Goal: Information Seeking & Learning: Learn about a topic

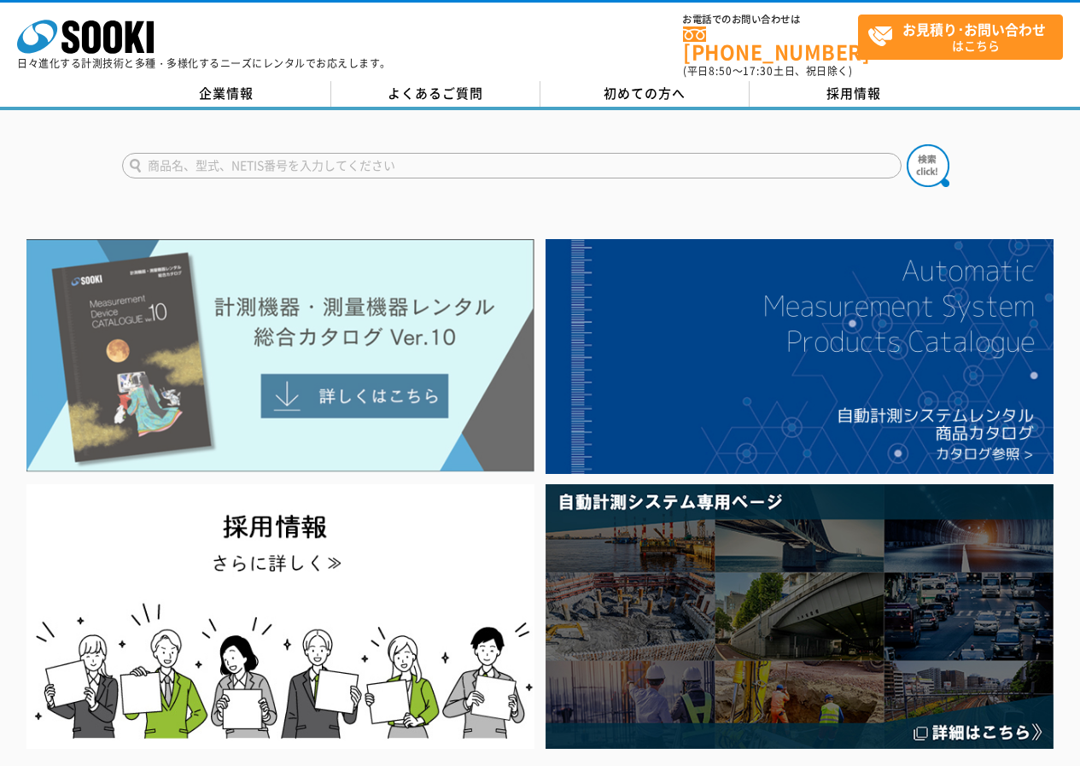
click at [186, 341] on img at bounding box center [280, 355] width 508 height 233
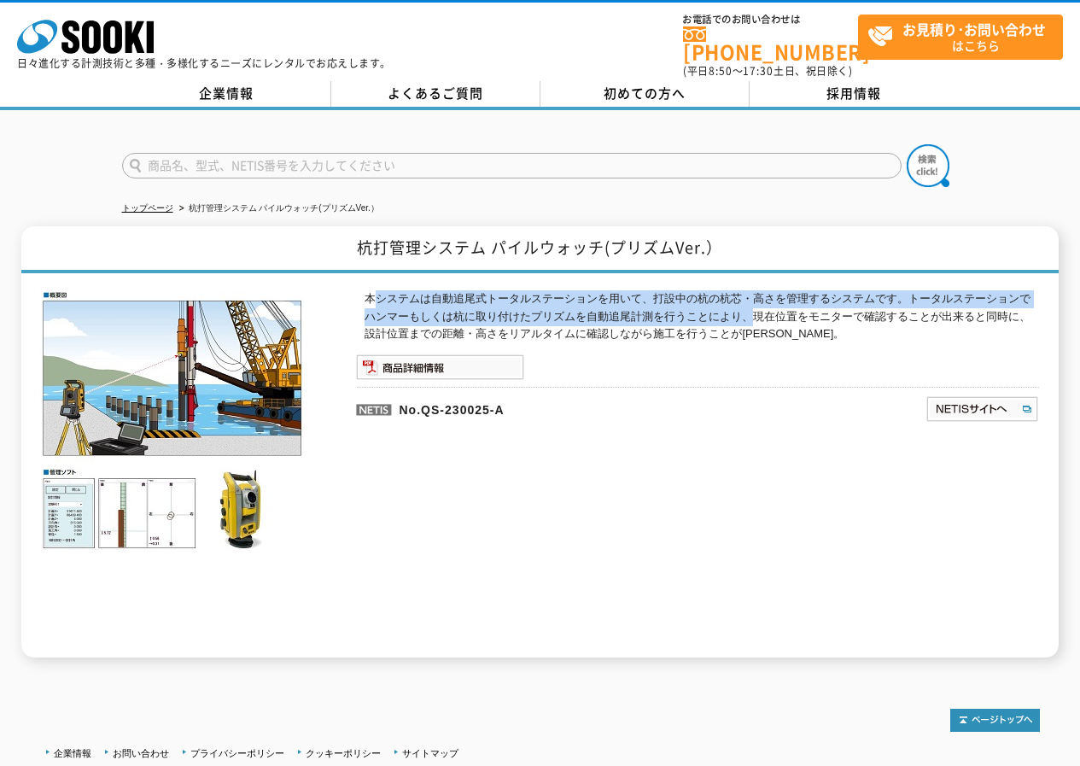
drag, startPoint x: 370, startPoint y: 291, endPoint x: 753, endPoint y: 304, distance: 382.6
click at [753, 304] on p "本システムは自動追尾式トータルステーションを用いて、打設中の杭の杭芯・高さを管理するシステムです。トータルステーションでハンマーもしくは杭に取り付けたプリズム…" at bounding box center [701, 316] width 674 height 53
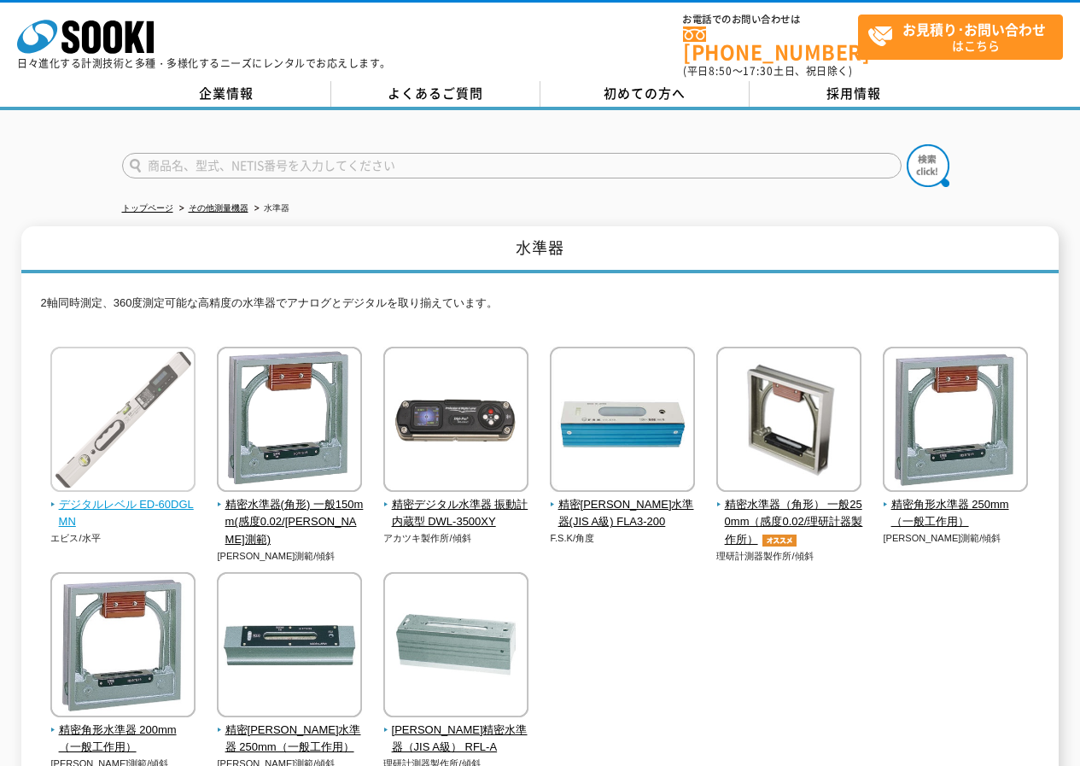
click at [122, 496] on span "デジタルレベル ED-60DGLMN" at bounding box center [123, 514] width 146 height 36
click at [216, 203] on link "その他測量機器" at bounding box center [219, 207] width 60 height 9
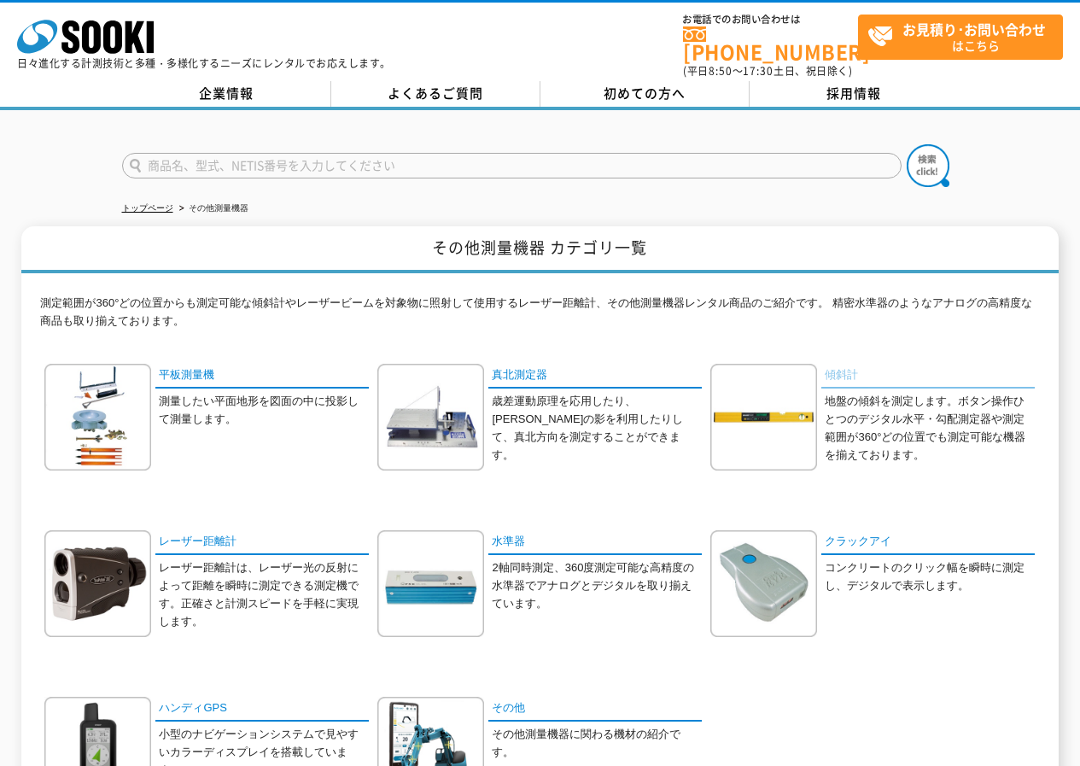
click at [842, 364] on link "傾斜計" at bounding box center [927, 376] width 213 height 25
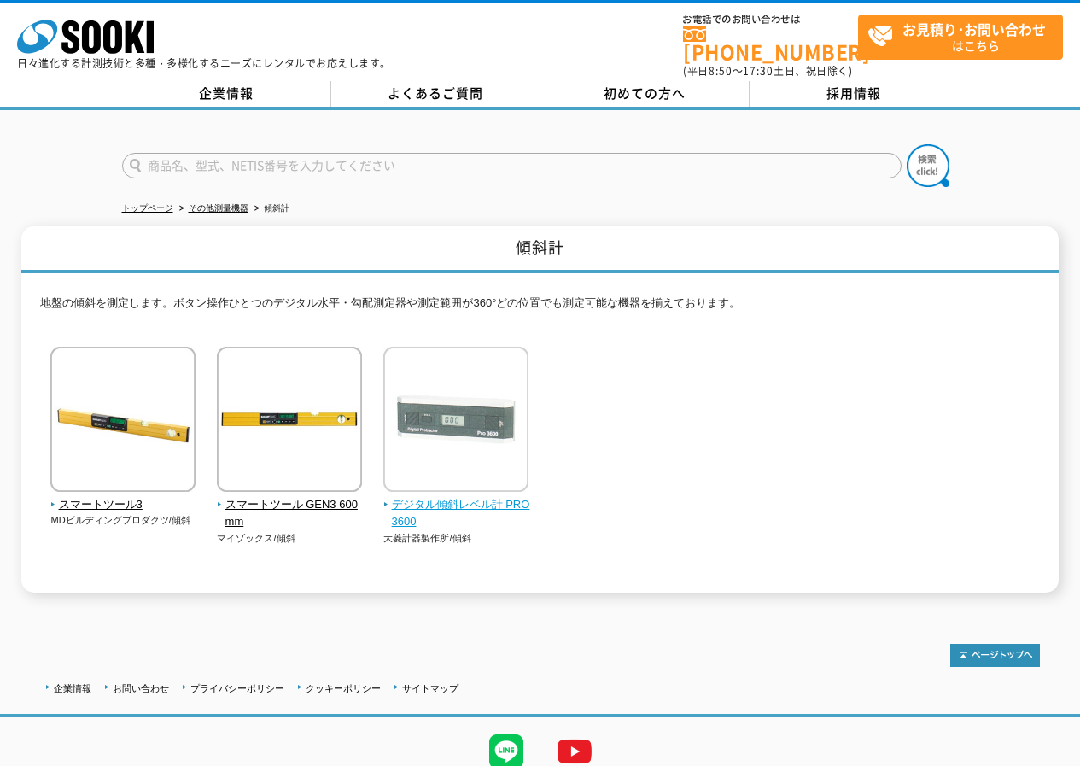
click at [451, 496] on span "デジタル傾斜レベル計 PRO3600" at bounding box center [456, 514] width 146 height 36
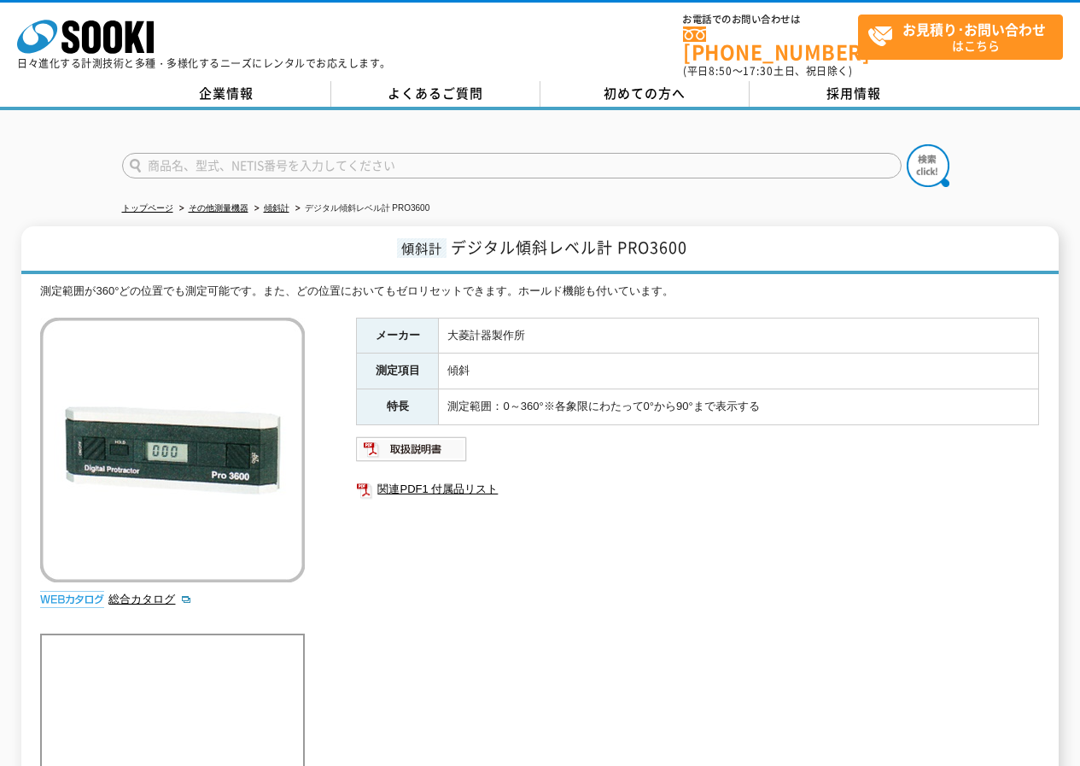
scroll to position [85, 0]
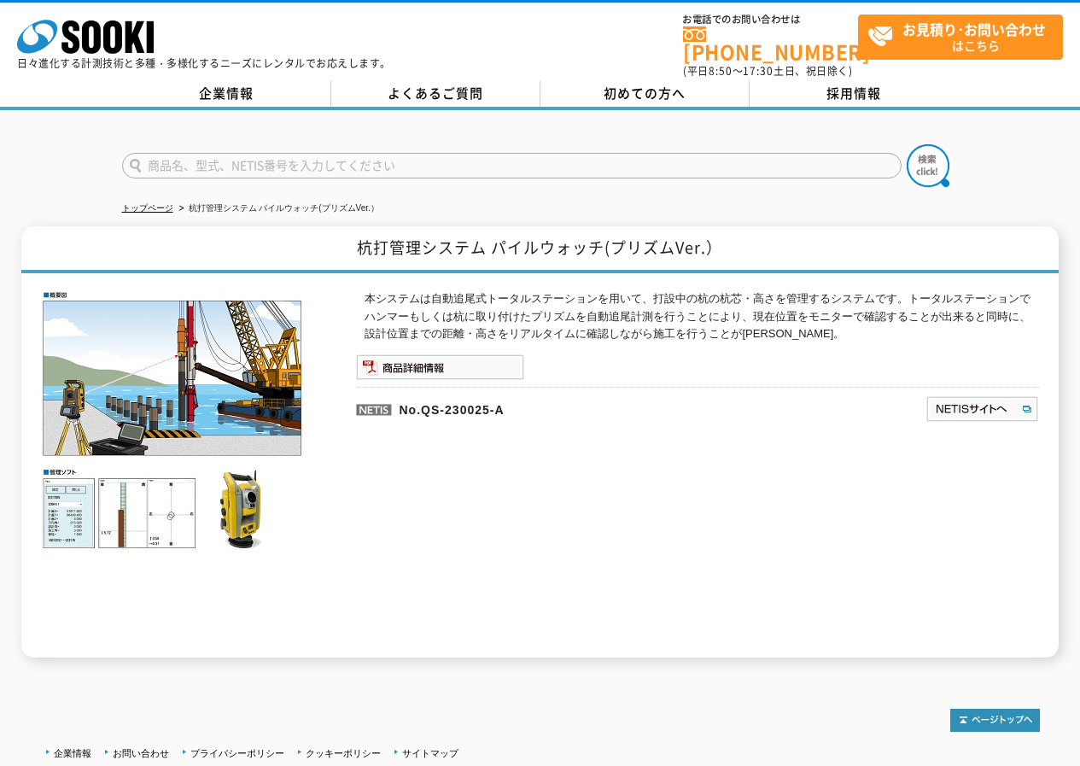
scroll to position [124, 0]
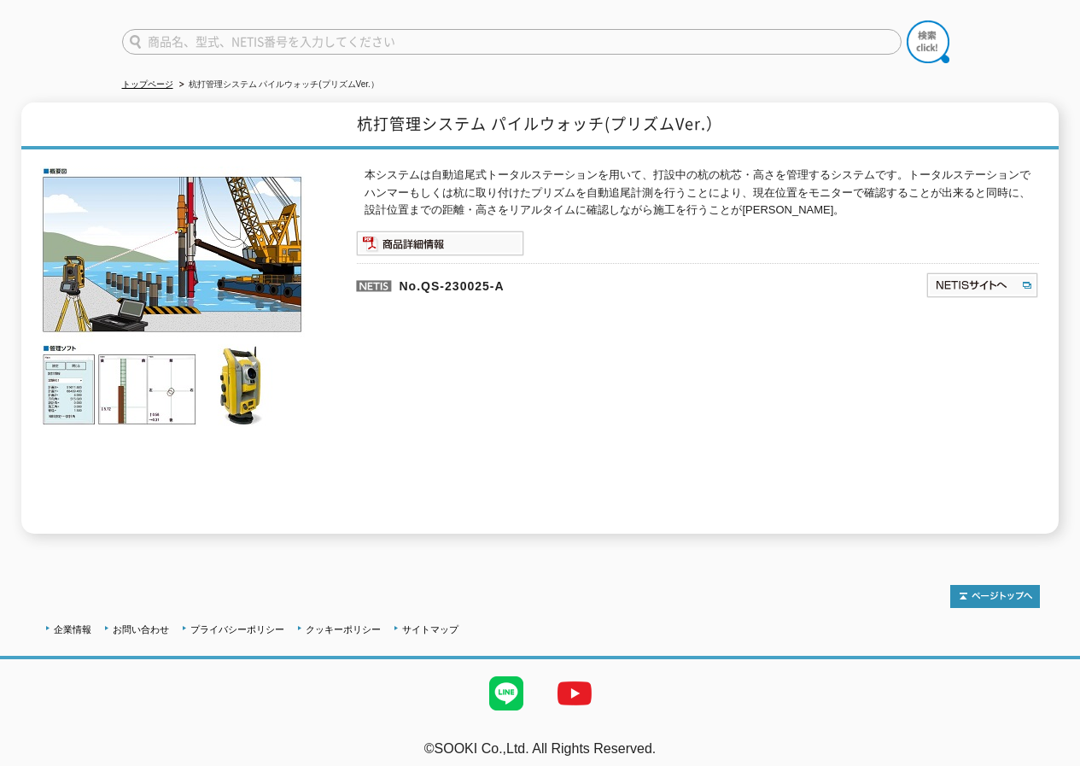
click at [137, 382] on img at bounding box center [172, 296] width 265 height 260
click at [93, 382] on img at bounding box center [172, 296] width 265 height 260
click at [239, 376] on img at bounding box center [172, 296] width 265 height 260
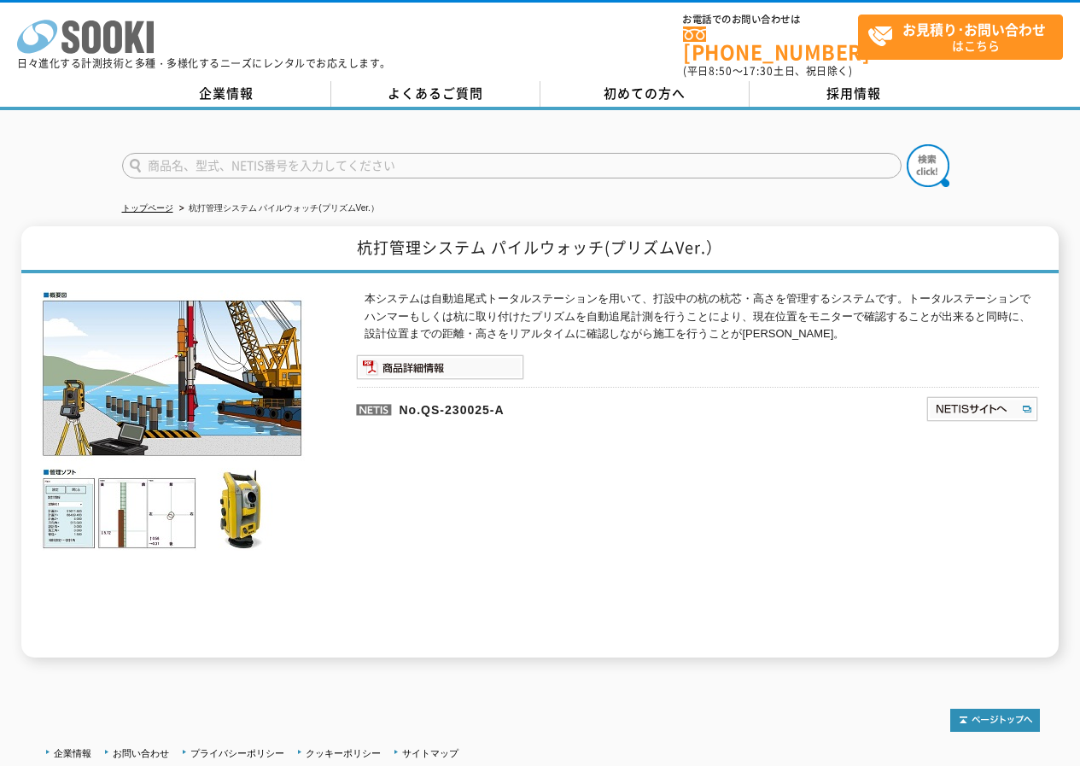
click at [109, 43] on icon at bounding box center [112, 36] width 19 height 33
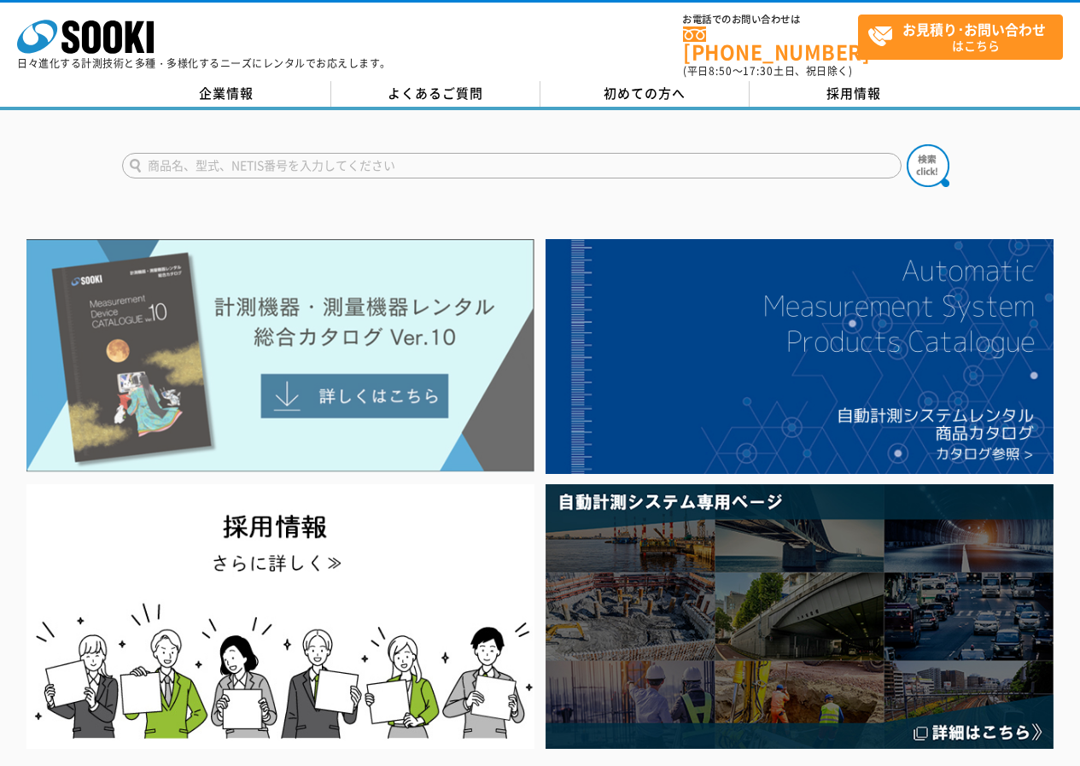
click at [322, 337] on img at bounding box center [280, 355] width 508 height 233
